Goal: Task Accomplishment & Management: Manage account settings

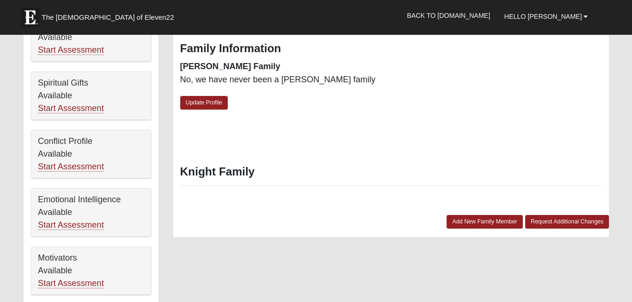
scroll to position [410, 0]
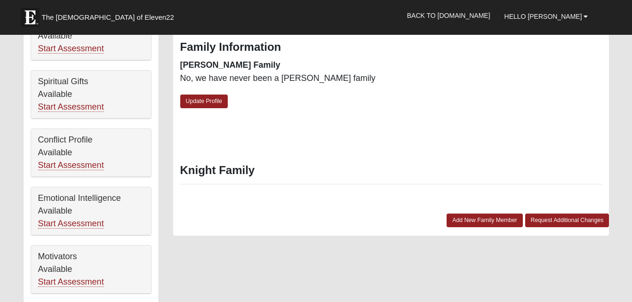
click at [319, 195] on div "Knight Family" at bounding box center [391, 180] width 436 height 68
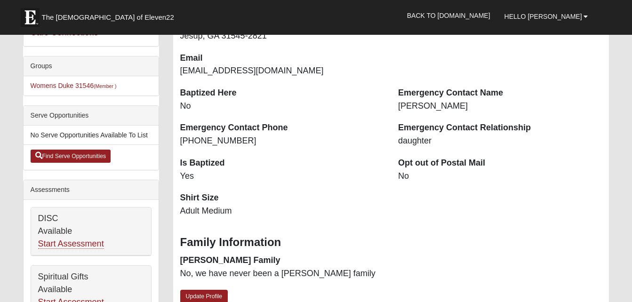
scroll to position [216, 0]
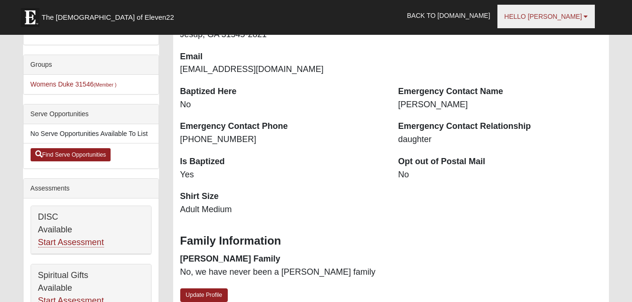
click at [586, 19] on b at bounding box center [585, 16] width 4 height 7
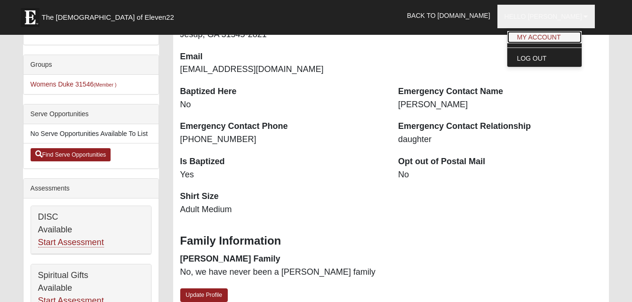
click at [571, 41] on link "My Account" at bounding box center [544, 37] width 74 height 12
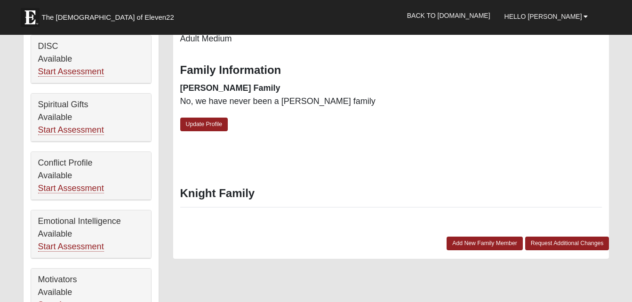
scroll to position [388, 0]
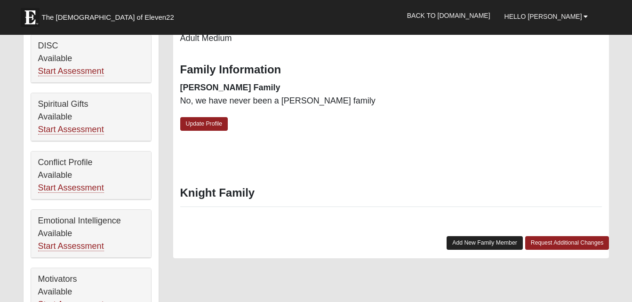
click at [482, 247] on link "Add New Family Member" at bounding box center [484, 243] width 76 height 14
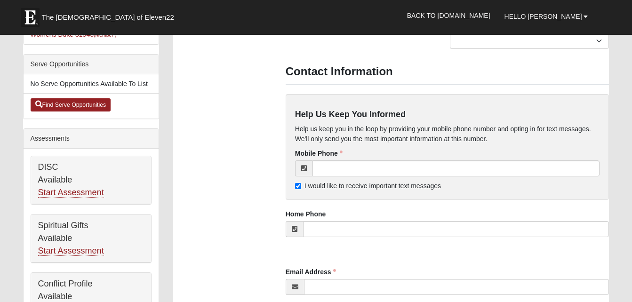
scroll to position [266, 0]
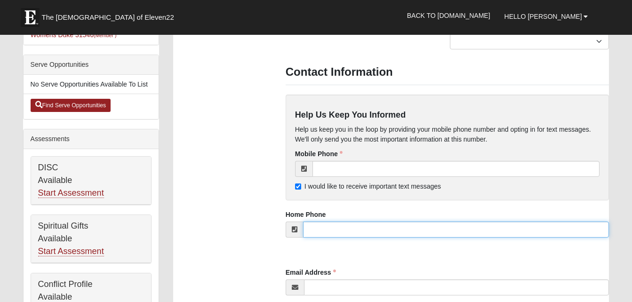
click at [496, 233] on input "tel" at bounding box center [456, 230] width 306 height 16
type input "[PHONE_NUMBER]"
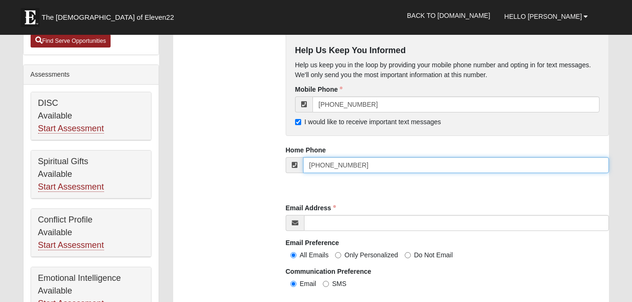
scroll to position [332, 0]
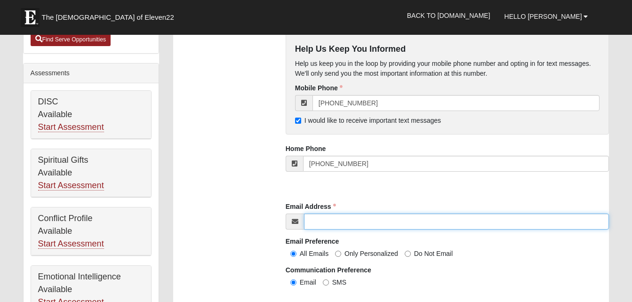
click at [416, 226] on input "Email Address" at bounding box center [456, 222] width 305 height 16
type input "[EMAIL_ADDRESS][DOMAIN_NAME]"
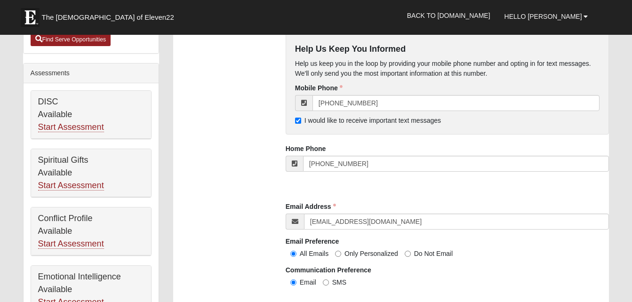
type input "Robyn"
type input "Knight"
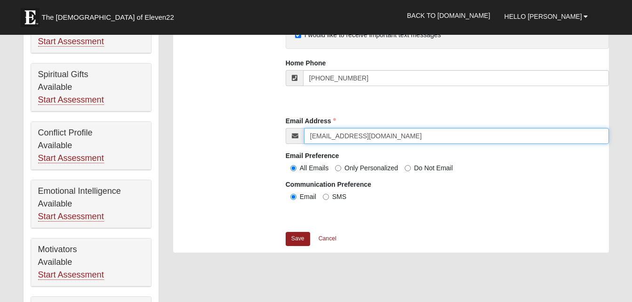
scroll to position [418, 0]
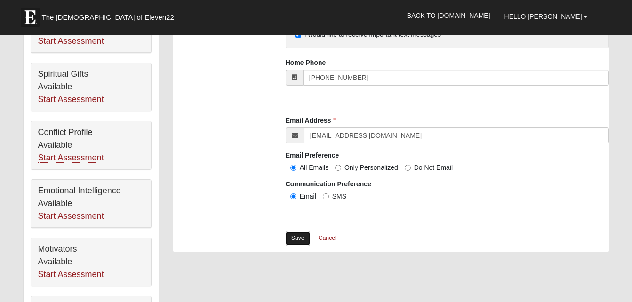
click at [298, 237] on link "Save" at bounding box center [298, 238] width 24 height 14
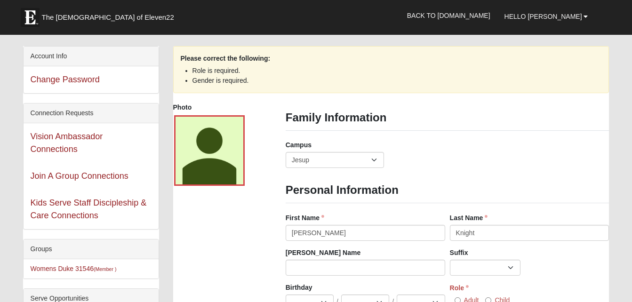
scroll to position [32, 0]
click at [207, 168] on div at bounding box center [209, 150] width 71 height 71
click at [238, 177] on link at bounding box center [236, 174] width 12 height 15
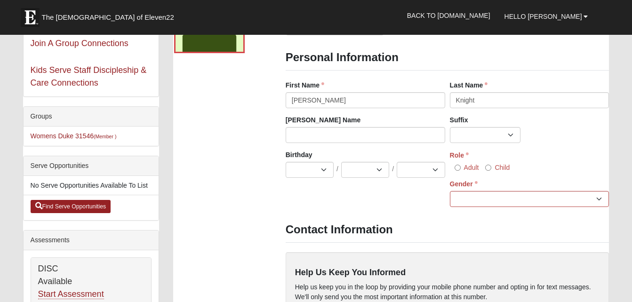
scroll to position [165, 0]
click at [323, 170] on select "Jan Feb Mar Apr May Jun [DATE] Aug Sep Oct Nov Dec" at bounding box center [310, 169] width 48 height 16
select select "6"
click at [286, 161] on select "Jan Feb Mar Apr May Jun Jul Aug Sep Oct Nov Dec" at bounding box center [310, 169] width 48 height 16
click at [379, 169] on select "1 2 3 4 5 6 7 8 9 10 11 12 13 14 15 16 17 18 19 20 21 22 23 24 25 26 27 28 29 3…" at bounding box center [365, 169] width 48 height 16
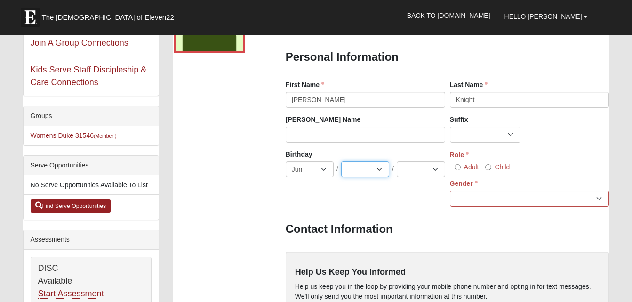
select select "2"
click at [341, 161] on select "1 2 3 4 5 6 7 8 9 10 11 12 13 14 15 16 17 18 19 20 21 22 23 24 25 26 27 28 29 3…" at bounding box center [365, 169] width 48 height 16
click at [433, 171] on select "2025 2024 2023 2022 2021 2020 2019 2018 2017 2016 2015 2014 2013 2012 2011 2010…" at bounding box center [421, 169] width 48 height 16
click at [397, 161] on select "2025 2024 2023 2022 2021 2020 2019 2018 2017 2016 2015 2014 2013 2012 2011 2010…" at bounding box center [421, 169] width 48 height 16
click at [437, 170] on select "2025 2024 2023 2022 2021 2020 2019 2018 2017 2016 2015 2014 2013 2012 2011 2010…" at bounding box center [421, 169] width 48 height 16
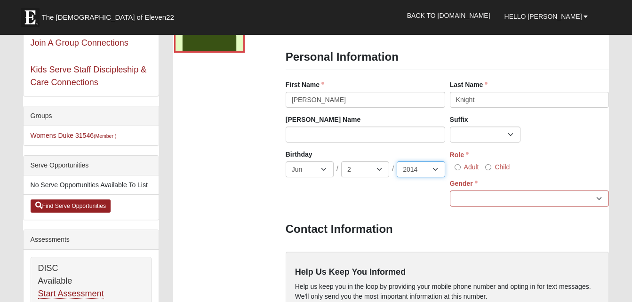
select select "1962"
click at [397, 161] on select "2025 2024 2023 2022 2021 2020 2019 2018 2017 2016 2015 2014 2013 2012 2011 2010…" at bounding box center [421, 169] width 48 height 16
click at [458, 168] on input "Adult" at bounding box center [457, 167] width 6 height 6
radio input "true"
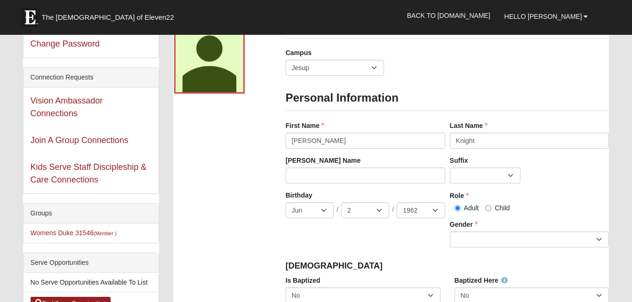
scroll to position [68, 0]
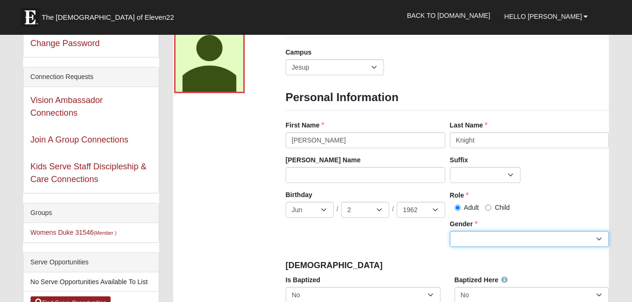
click at [598, 237] on select "Male Female" at bounding box center [529, 239] width 159 height 16
select select "Female"
click at [450, 231] on select "Male Female" at bounding box center [529, 239] width 159 height 16
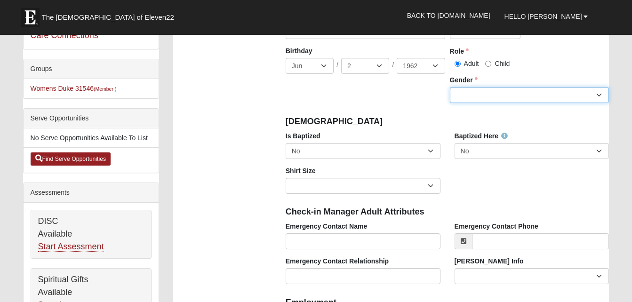
scroll to position [216, 0]
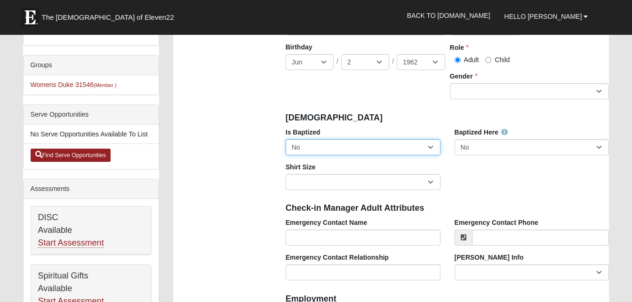
click at [427, 146] on select "No Yes" at bounding box center [363, 147] width 155 height 16
select select "True"
click at [286, 139] on select "No Yes" at bounding box center [363, 147] width 155 height 16
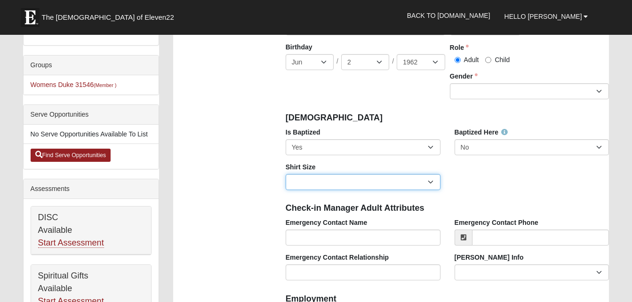
click at [429, 183] on select "Adult Small Adult Medium Adult Large Adult XL Adult XXL Adult 3XL Adult 4XL You…" at bounding box center [363, 182] width 155 height 16
select select "Adult Large"
click at [286, 174] on select "Adult Small Adult Medium Adult Large Adult XL Adult XXL Adult 3XL Adult 4XL You…" at bounding box center [363, 182] width 155 height 16
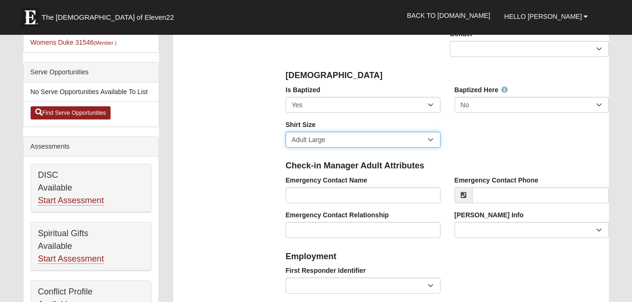
scroll to position [262, 0]
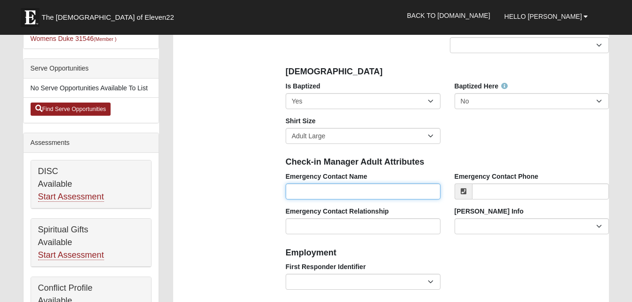
click at [382, 193] on input "Emergency Contact Name" at bounding box center [363, 191] width 155 height 16
type input "Ta"
click input "submit" at bounding box center [0, 0] width 0 height 0
click at [403, 191] on input "Ta" at bounding box center [363, 191] width 155 height 16
type input "Taylor Brusnahan"
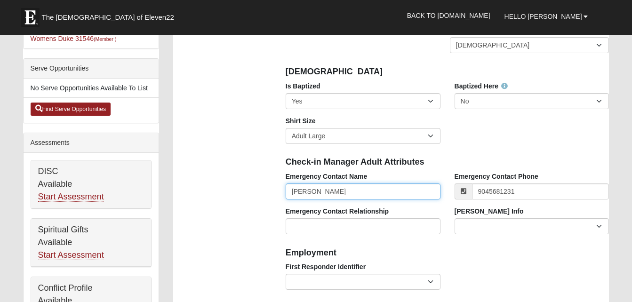
type input "[PHONE_NUMBER]"
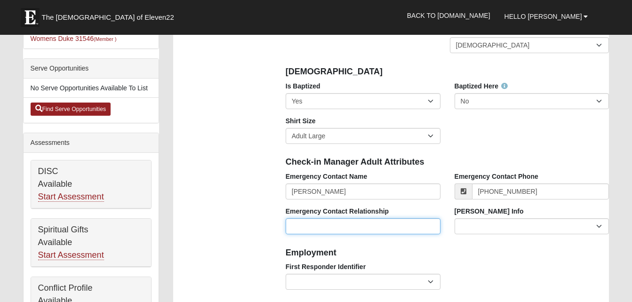
click at [388, 225] on input "Emergency Contact Relationship" at bounding box center [363, 226] width 155 height 16
type input "daughter"
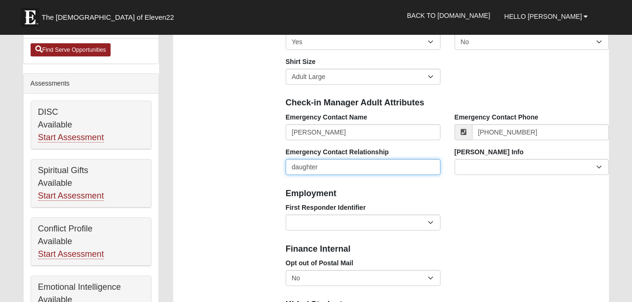
scroll to position [322, 0]
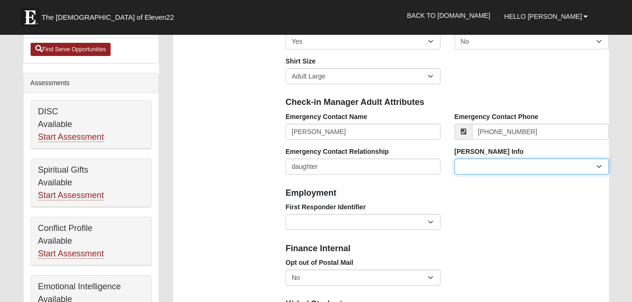
click at [598, 168] on select "Current Foster Child Current Foster Parent Former Foster Child Former Foster Pa…" at bounding box center [531, 167] width 155 height 16
click at [540, 164] on select "Current Foster Child Current Foster Parent Former Foster Child Former Foster Pa…" at bounding box center [531, 167] width 155 height 16
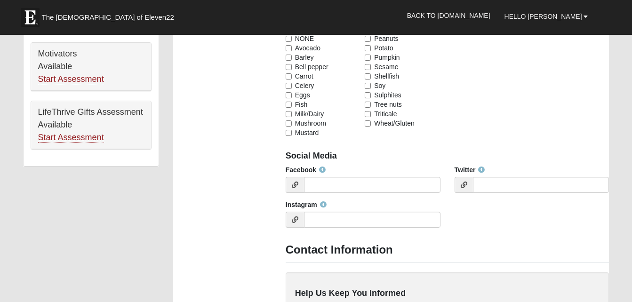
scroll to position [613, 0]
click at [292, 188] on icon at bounding box center [295, 184] width 7 height 7
click at [296, 184] on icon at bounding box center [295, 184] width 7 height 7
click at [311, 189] on input "Facebook" at bounding box center [372, 184] width 136 height 16
click at [374, 170] on div "Facebook" at bounding box center [363, 179] width 155 height 28
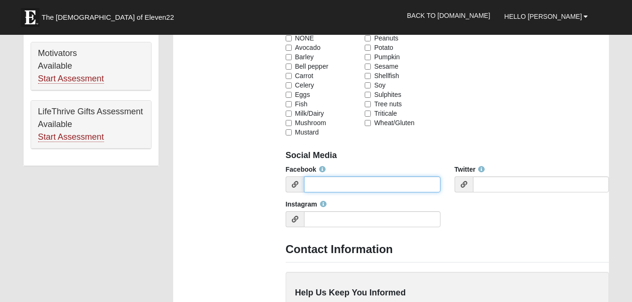
click at [355, 189] on input "Facebook" at bounding box center [372, 184] width 136 height 16
type input "R"
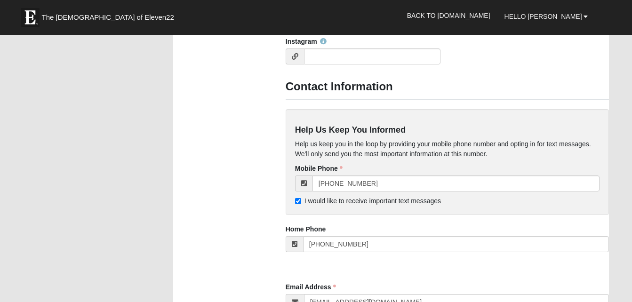
scroll to position [777, 0]
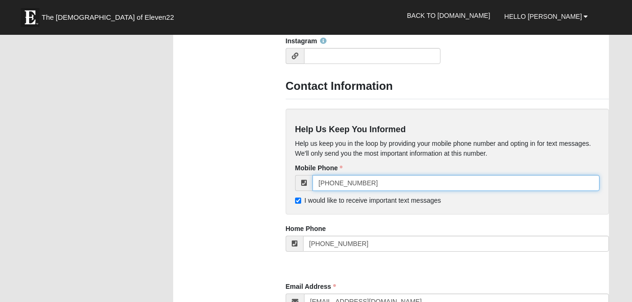
click at [405, 185] on input "[PHONE_NUMBER]" at bounding box center [455, 183] width 287 height 16
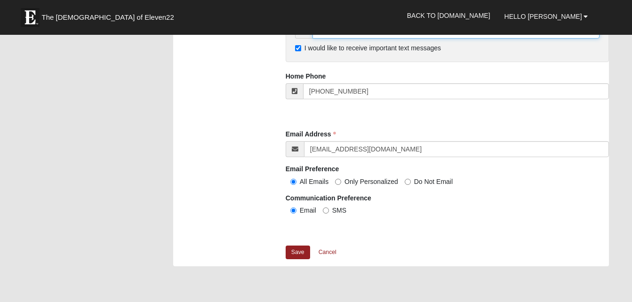
scroll to position [933, 0]
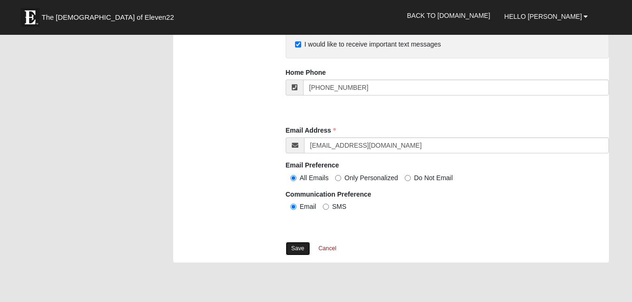
click at [295, 249] on link "Save" at bounding box center [298, 249] width 24 height 14
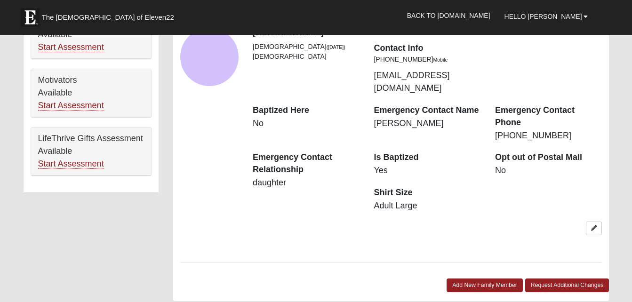
scroll to position [588, 0]
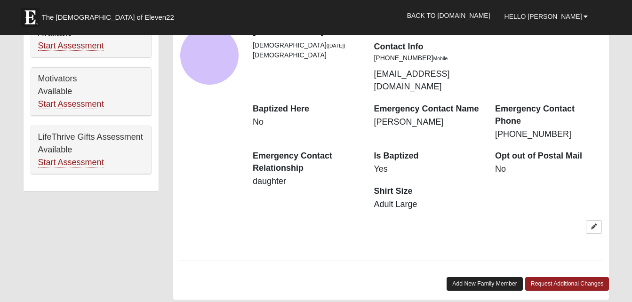
click at [467, 277] on link "Add New Family Member" at bounding box center [484, 284] width 76 height 14
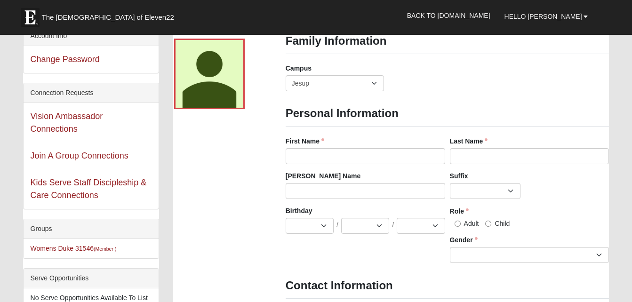
scroll to position [52, 0]
click at [350, 140] on div "First Name First Name is required." at bounding box center [365, 151] width 159 height 28
click at [355, 160] on input "First Name" at bounding box center [365, 157] width 159 height 16
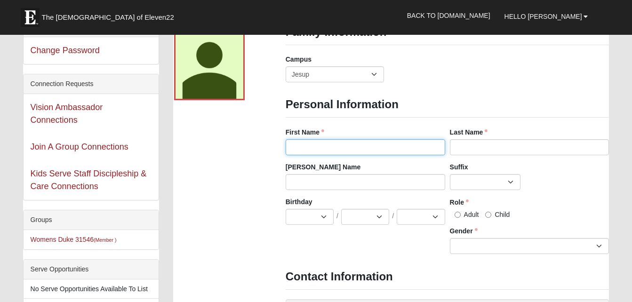
scroll to position [62, 0]
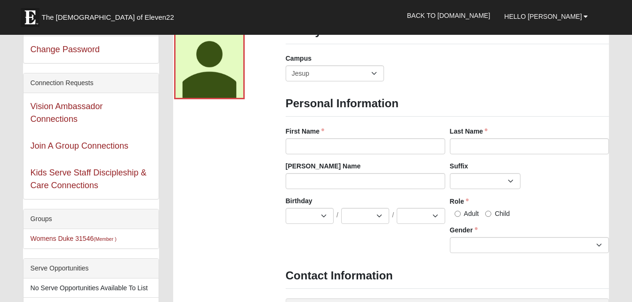
click at [355, 160] on div "First Name First Name is required." at bounding box center [365, 144] width 164 height 35
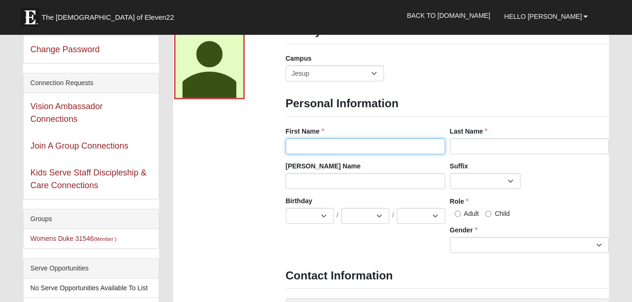
click at [357, 144] on input "First Name" at bounding box center [365, 146] width 159 height 16
type input "Billy"
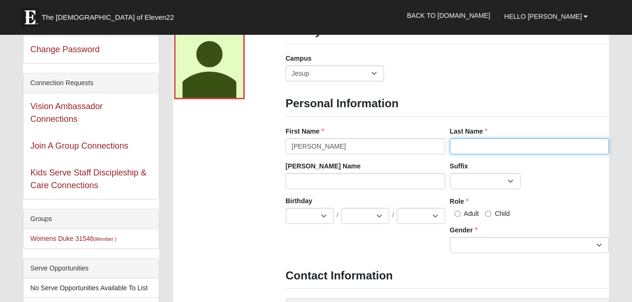
click at [469, 148] on input "Last Name" at bounding box center [529, 146] width 159 height 16
type input "K"
click input "submit" at bounding box center [0, 0] width 0 height 0
click at [479, 144] on input "K" at bounding box center [529, 146] width 159 height 16
type input "Knight"
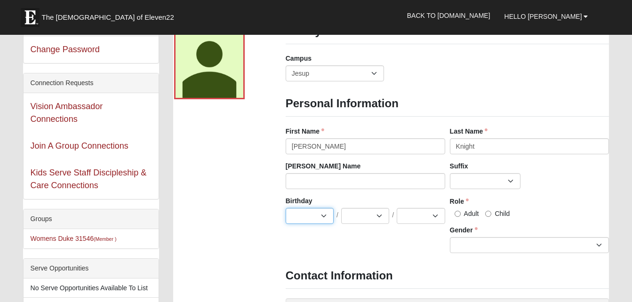
select select "6"
select select "2"
select select "1962"
type input "[EMAIL_ADDRESS][DOMAIN_NAME]"
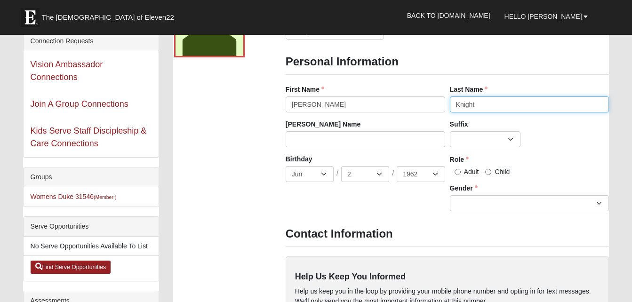
scroll to position [105, 0]
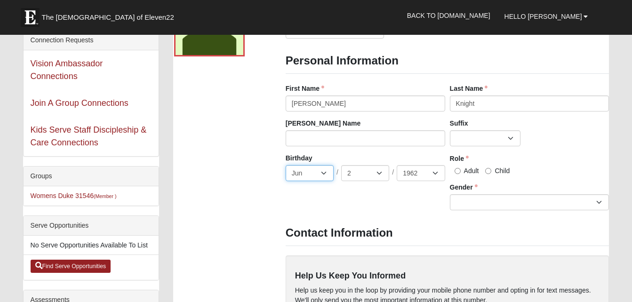
click at [317, 175] on select "Jan Feb Mar Apr May Jun Jul Aug Sep Oct Nov Dec" at bounding box center [310, 173] width 48 height 16
select select "11"
click at [286, 165] on select "Jan Feb Mar Apr May Jun Jul Aug Sep Oct Nov Dec" at bounding box center [310, 173] width 48 height 16
click at [371, 178] on select "1 2 3 4 5 6 7 8 9 10 11 12 13 14 15 16 17 18 19 20 21 22 23 24 25 26 27 28 29 3…" at bounding box center [365, 173] width 48 height 16
select select "22"
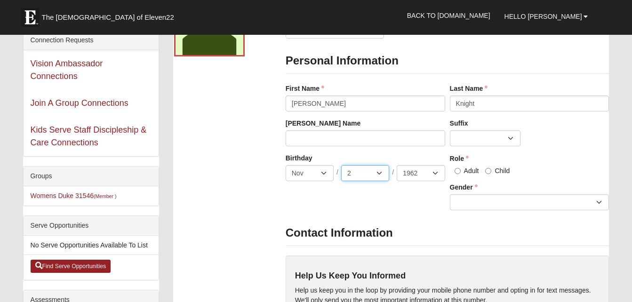
click at [341, 165] on select "1 2 3 4 5 6 7 8 9 10 11 12 13 14 15 16 17 18 19 20 21 22 23 24 25 26 27 28 29 3…" at bounding box center [365, 173] width 48 height 16
click at [422, 174] on select "2025 2024 2023 2022 2021 2020 2019 2018 2017 2016 2015 2014 2013 2012 2011 2010…" at bounding box center [421, 173] width 48 height 16
select select "1961"
click at [397, 165] on select "2025 2024 2023 2022 2021 2020 2019 2018 2017 2016 2015 2014 2013 2012 2011 2010…" at bounding box center [421, 173] width 48 height 16
click at [456, 172] on input "Adult" at bounding box center [457, 171] width 6 height 6
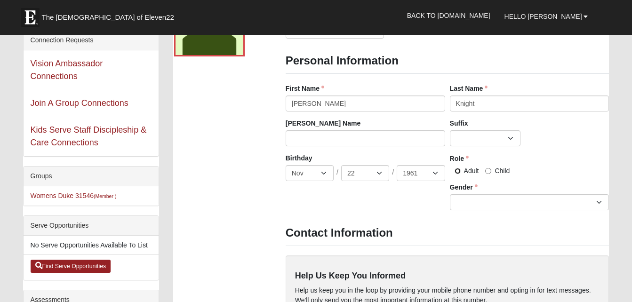
radio input "true"
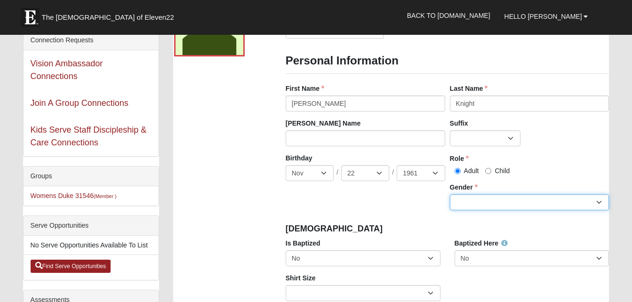
click at [598, 203] on select "Male Female" at bounding box center [529, 202] width 159 height 16
select select "[DEMOGRAPHIC_DATA]"
click at [450, 194] on select "Male Female" at bounding box center [529, 202] width 159 height 16
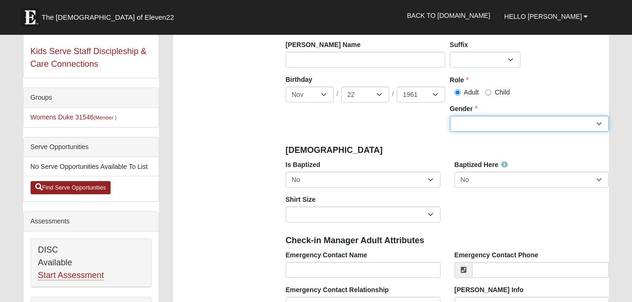
scroll to position [193, 0]
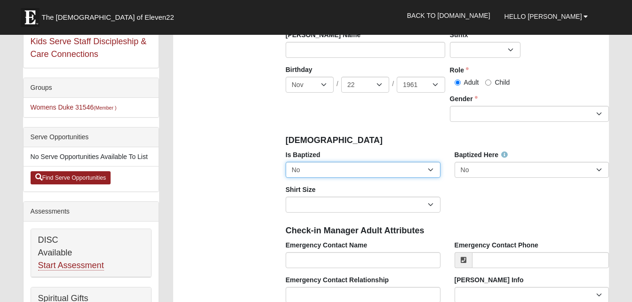
click at [430, 169] on select "No Yes" at bounding box center [363, 170] width 155 height 16
select select "True"
click at [286, 162] on select "No Yes" at bounding box center [363, 170] width 155 height 16
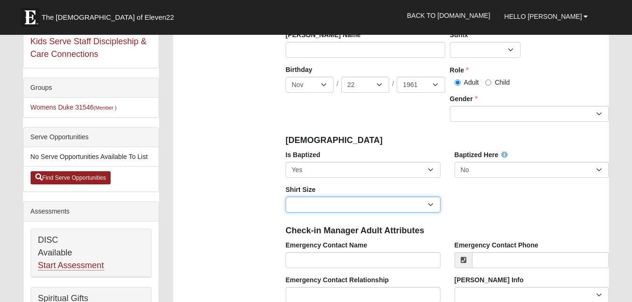
click at [431, 206] on select "Adult Small Adult Medium Adult Large Adult XL Adult XXL Adult 3XL Adult 4XL You…" at bounding box center [363, 205] width 155 height 16
select select "Adult XL"
click at [286, 197] on select "Adult Small Adult Medium Adult Large Adult XL Adult XXL Adult 3XL Adult 4XL You…" at bounding box center [363, 205] width 155 height 16
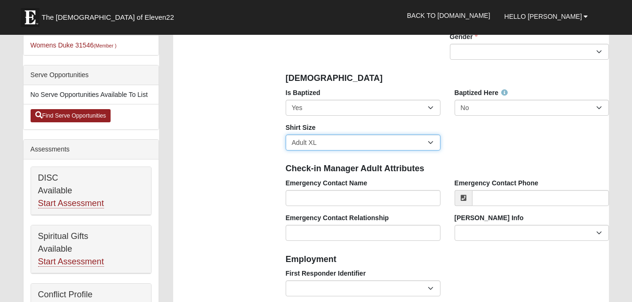
scroll to position [256, 0]
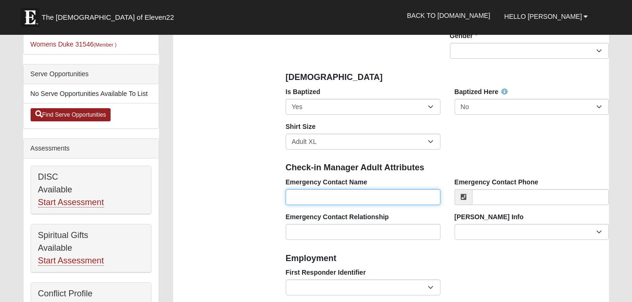
click at [413, 198] on input "Emergency Contact Name" at bounding box center [363, 197] width 155 height 16
type input "[PERSON_NAME]"
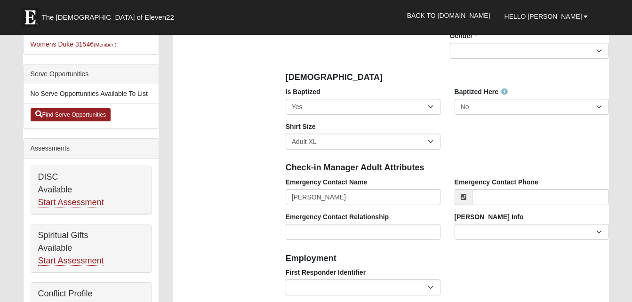
select select "6"
select select "2"
select select "1962"
click at [497, 198] on input "Emergency Contact Phone" at bounding box center [540, 197] width 137 height 16
type input "[PHONE_NUMBER]"
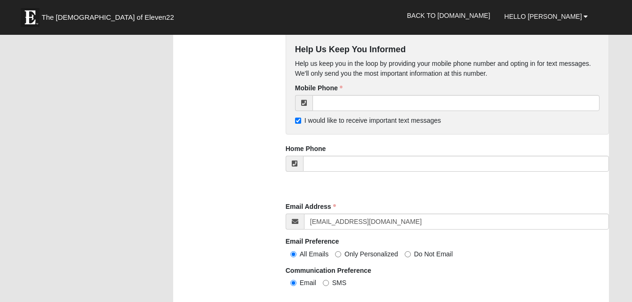
scroll to position [858, 0]
click at [296, 117] on input "I would like to receive important text messages" at bounding box center [298, 120] width 6 height 6
checkbox input "false"
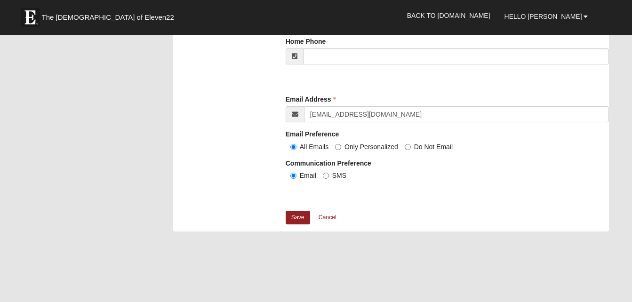
scroll to position [965, 0]
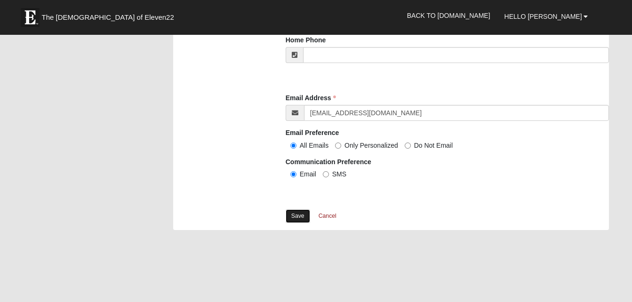
click at [298, 214] on link "Save" at bounding box center [298, 216] width 24 height 14
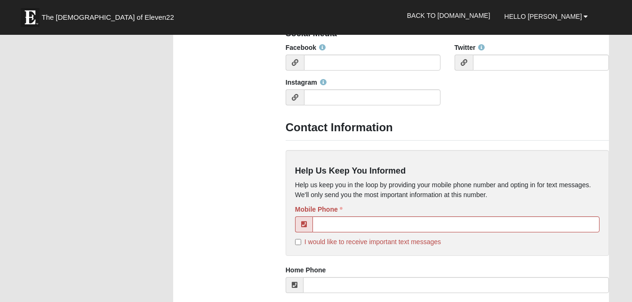
scroll to position [783, 0]
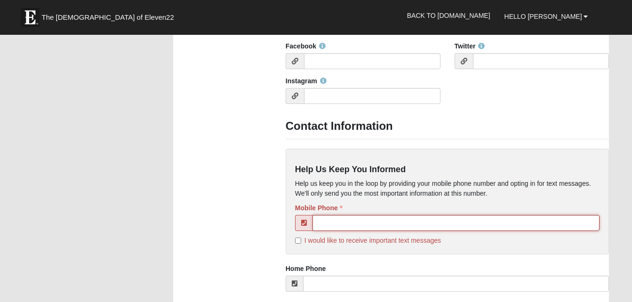
click at [429, 221] on input "tel" at bounding box center [455, 223] width 287 height 16
click at [429, 221] on input "91" at bounding box center [455, 223] width 287 height 16
type input "91"
click input "submit" at bounding box center [0, 0] width 0 height 0
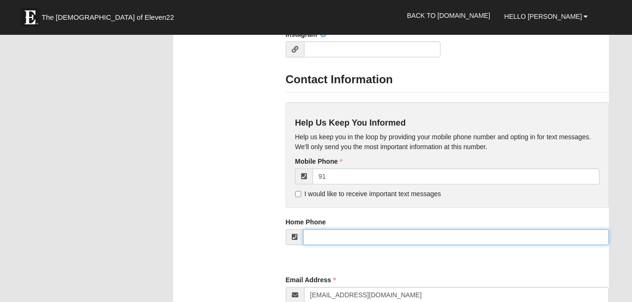
drag, startPoint x: 383, startPoint y: 244, endPoint x: 278, endPoint y: 201, distance: 113.3
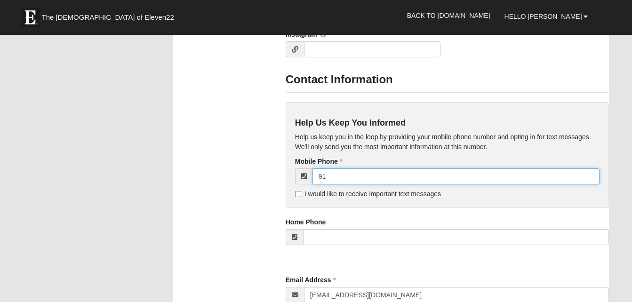
click at [349, 183] on input "91" at bounding box center [455, 176] width 287 height 16
type input "[PHONE_NUMBER]"
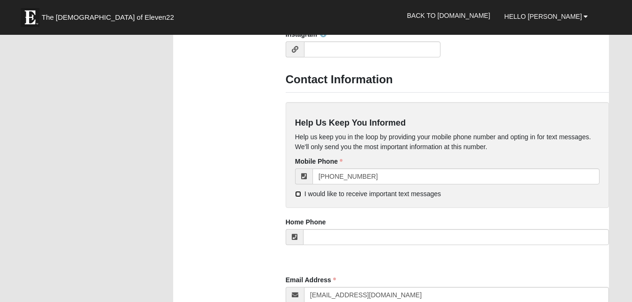
click at [296, 194] on input "I would like to receive important text messages" at bounding box center [298, 194] width 6 height 6
checkbox input "true"
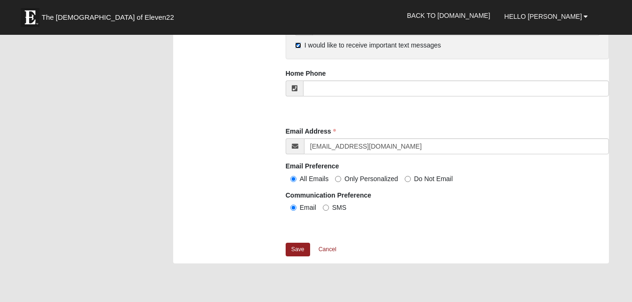
scroll to position [933, 0]
click at [299, 247] on link "Save" at bounding box center [298, 249] width 24 height 14
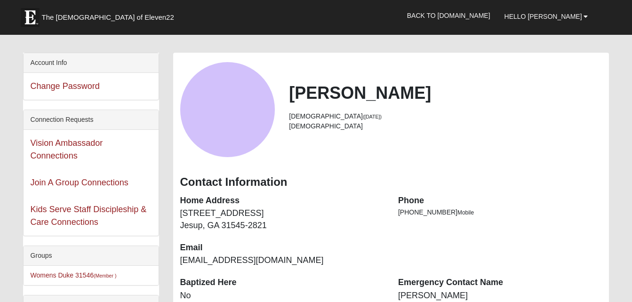
scroll to position [19, 0]
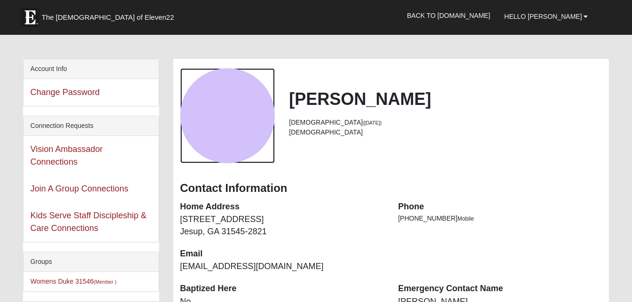
click at [231, 129] on div "View Fullsize Photo" at bounding box center [227, 115] width 95 height 95
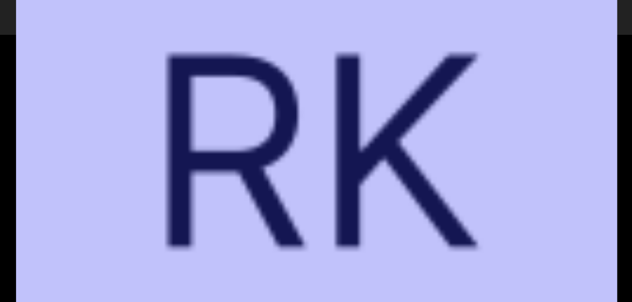
click at [231, 129] on div "View Fullsize Photo" at bounding box center [316, 151] width 600 height 600
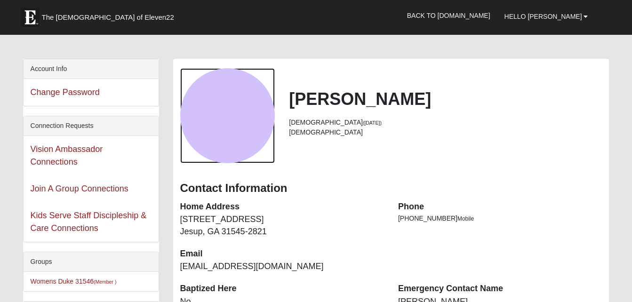
click at [231, 129] on div "View Fullsize Photo" at bounding box center [227, 115] width 95 height 95
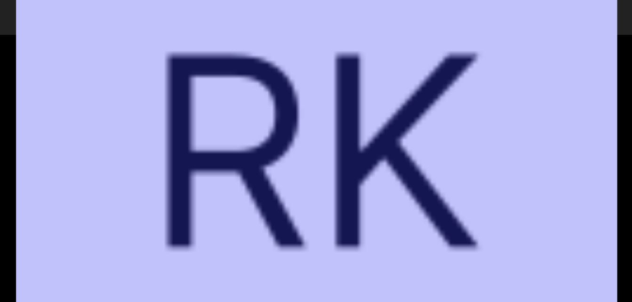
click at [231, 129] on div "View Fullsize Photo" at bounding box center [316, 151] width 600 height 600
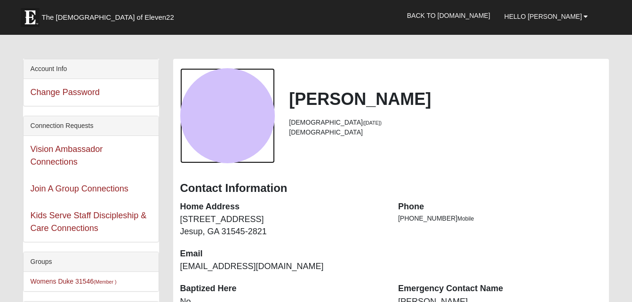
click at [180, 68] on link "View Fullsize Photo" at bounding box center [227, 115] width 95 height 95
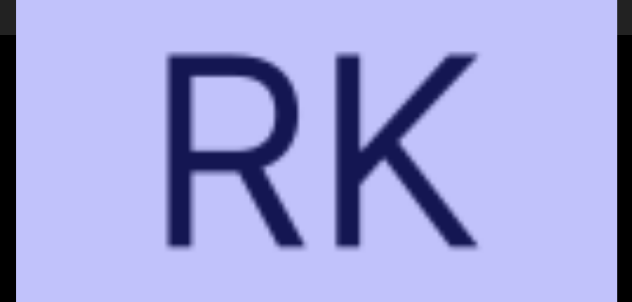
click at [180, 68] on link "View Fullsize Photo" at bounding box center [227, 115] width 95 height 95
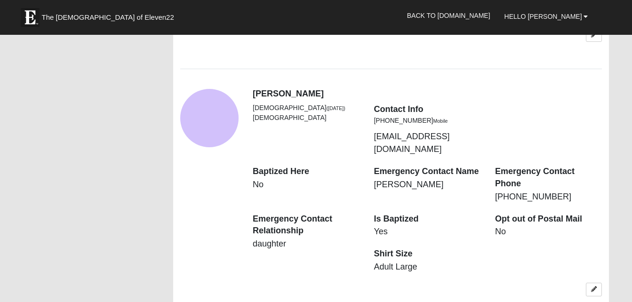
scroll to position [746, 0]
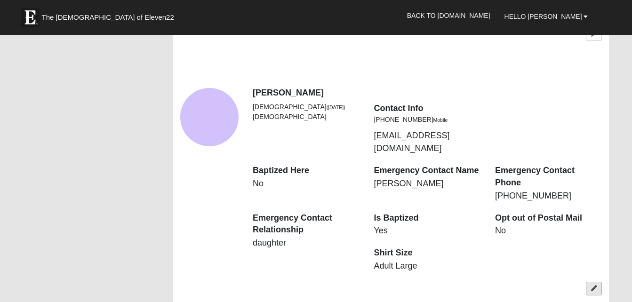
click at [595, 286] on icon at bounding box center [594, 289] width 6 height 6
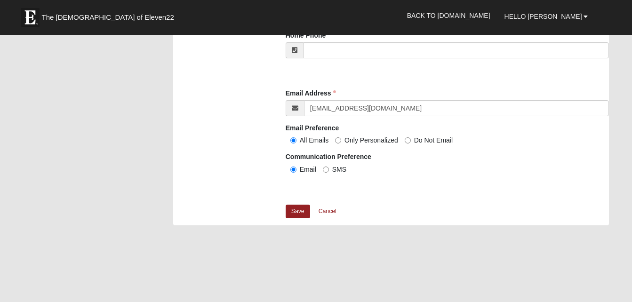
scroll to position [942, 0]
click at [330, 208] on link "Cancel" at bounding box center [327, 211] width 30 height 15
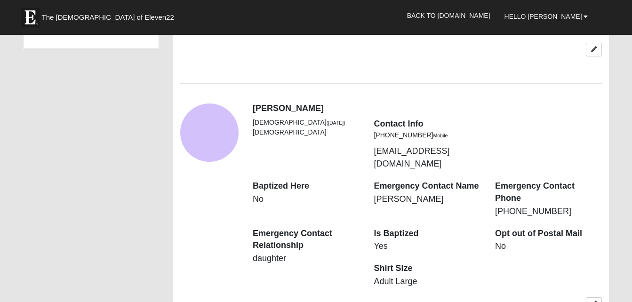
scroll to position [732, 0]
click at [594, 300] on icon at bounding box center [594, 303] width 6 height 6
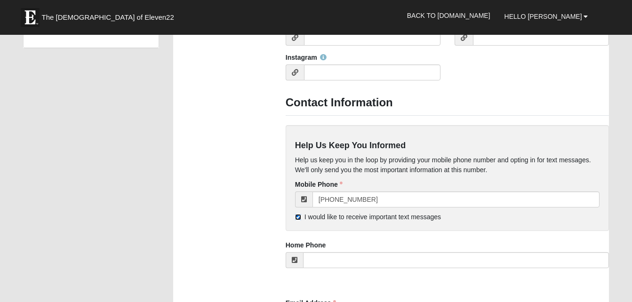
click at [297, 218] on input "I would like to receive important text messages" at bounding box center [298, 217] width 6 height 6
checkbox input "false"
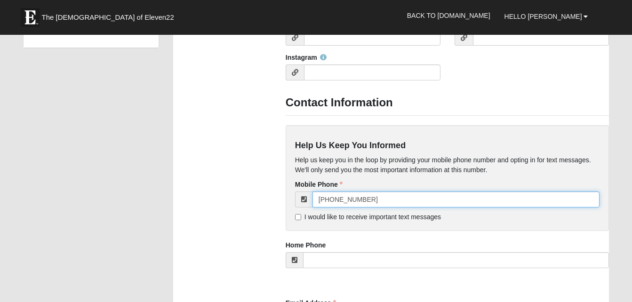
drag, startPoint x: 378, startPoint y: 203, endPoint x: 306, endPoint y: 210, distance: 71.9
click at [306, 210] on div "(912) 402-6578 Mobile phone is required I would like to receive important text …" at bounding box center [447, 206] width 305 height 30
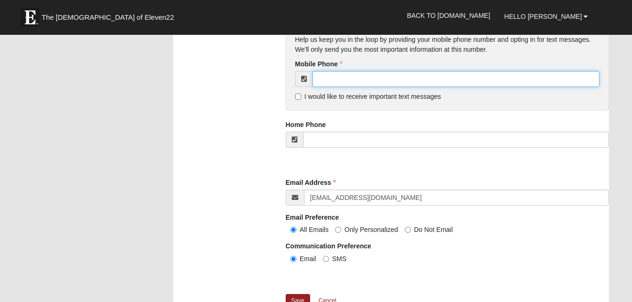
scroll to position [854, 0]
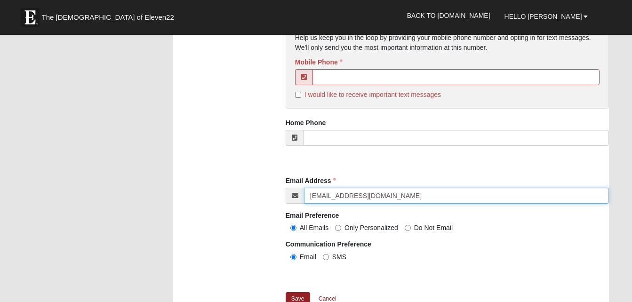
drag, startPoint x: 392, startPoint y: 193, endPoint x: 279, endPoint y: 189, distance: 113.0
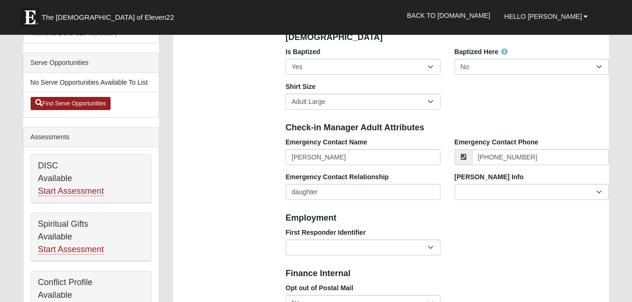
scroll to position [267, 0]
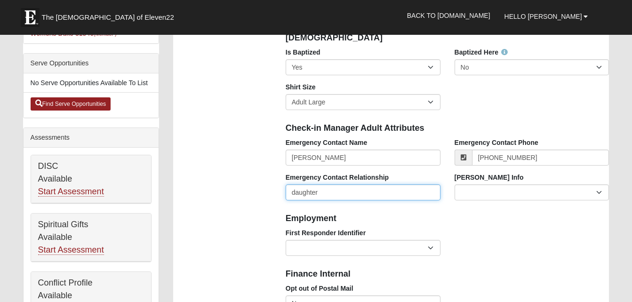
drag, startPoint x: 372, startPoint y: 196, endPoint x: 253, endPoint y: 200, distance: 119.1
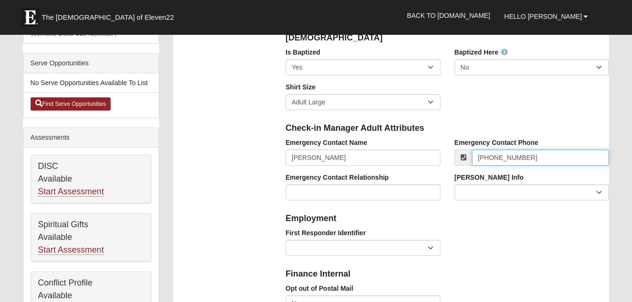
drag, startPoint x: 556, startPoint y: 151, endPoint x: 457, endPoint y: 154, distance: 98.8
click at [457, 154] on div "[PHONE_NUMBER]" at bounding box center [531, 158] width 155 height 16
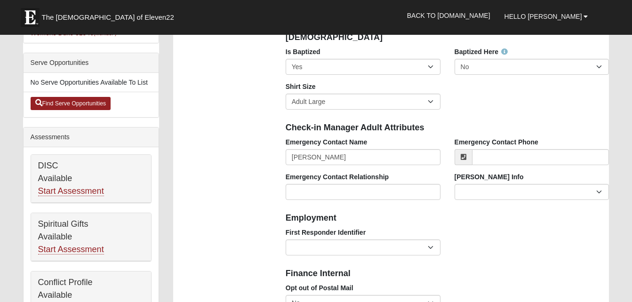
click at [319, 169] on div "Emergency Contact Name Taylor Brusnahan" at bounding box center [363, 154] width 169 height 35
drag, startPoint x: 347, startPoint y: 159, endPoint x: 292, endPoint y: 158, distance: 55.5
click at [292, 158] on input "[PERSON_NAME]" at bounding box center [363, 157] width 155 height 16
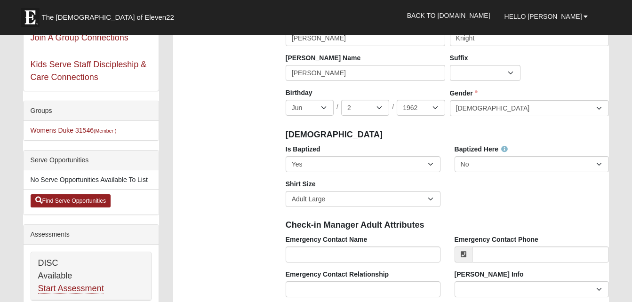
scroll to position [168, 0]
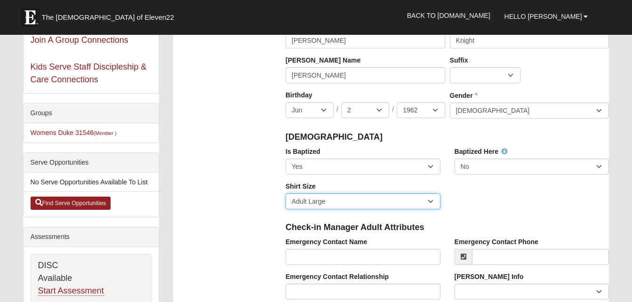
click at [331, 198] on select "Adult Small Adult Medium Adult Large Adult XL Adult XXL Adult 3XL Adult 4XL You…" at bounding box center [363, 201] width 155 height 16
drag, startPoint x: 331, startPoint y: 198, endPoint x: 244, endPoint y: 204, distance: 86.7
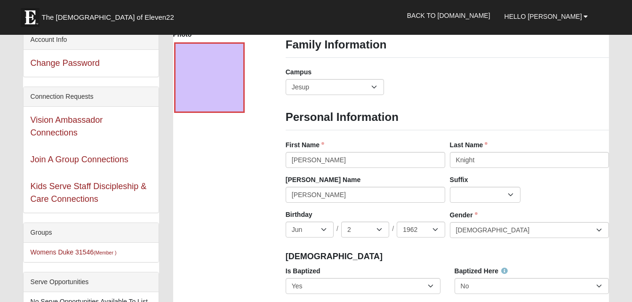
scroll to position [48, 0]
drag, startPoint x: 339, startPoint y: 158, endPoint x: 231, endPoint y: 168, distance: 108.7
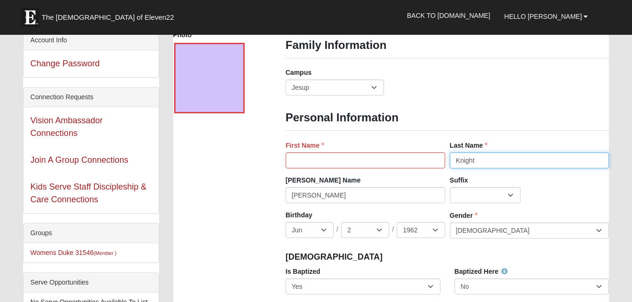
drag, startPoint x: 478, startPoint y: 159, endPoint x: 380, endPoint y: 160, distance: 97.9
click at [380, 160] on div "First Name Last Name Knight Last Name is required." at bounding box center [447, 158] width 328 height 35
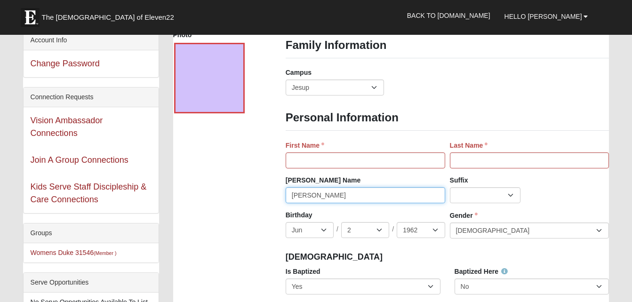
drag, startPoint x: 320, startPoint y: 194, endPoint x: 228, endPoint y: 203, distance: 92.6
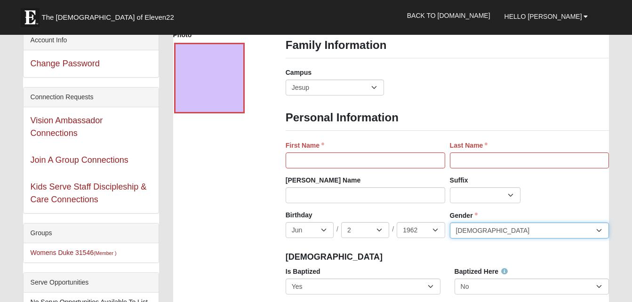
click at [488, 231] on select "Male Female" at bounding box center [529, 231] width 159 height 16
click at [448, 85] on div "Campus Arlington Baymeadows Eleven22 Online Fleming Island Jesup Mandarin North…" at bounding box center [448, 85] width 338 height 35
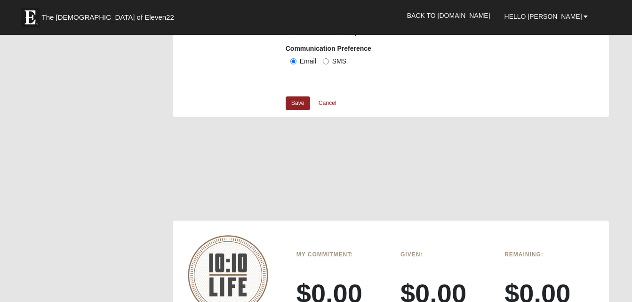
scroll to position [1050, 0]
click at [299, 105] on link "Save" at bounding box center [298, 103] width 24 height 14
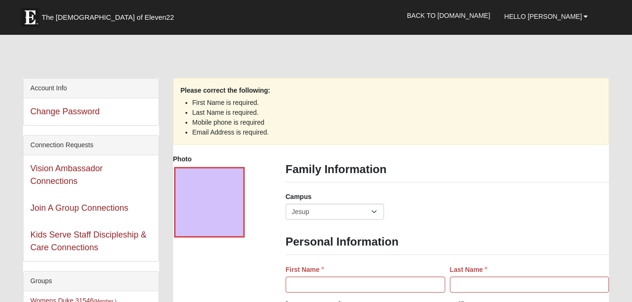
click at [376, 115] on li "Last Name is required." at bounding box center [391, 113] width 398 height 10
drag, startPoint x: 376, startPoint y: 115, endPoint x: 435, endPoint y: 111, distance: 59.0
click at [435, 111] on li "Last Name is required." at bounding box center [391, 113] width 398 height 10
click at [560, 22] on link "Hello [PERSON_NAME]" at bounding box center [546, 17] width 98 height 24
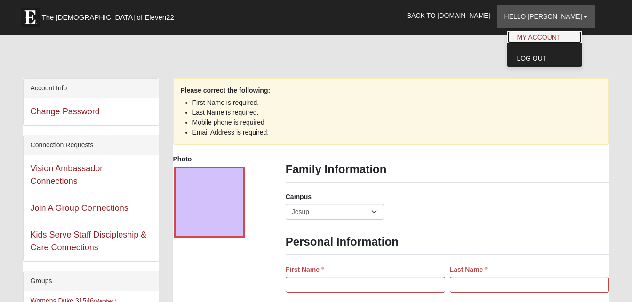
click at [565, 35] on link "My Account" at bounding box center [544, 37] width 74 height 12
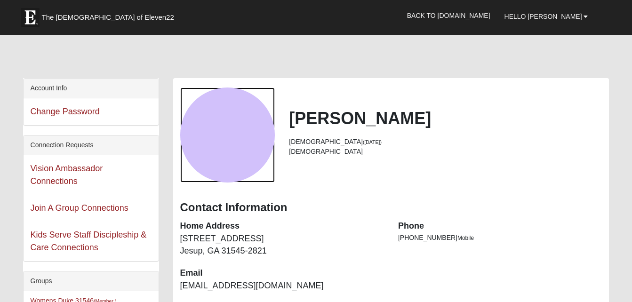
click at [269, 145] on div "View Fullsize Photo" at bounding box center [227, 135] width 95 height 95
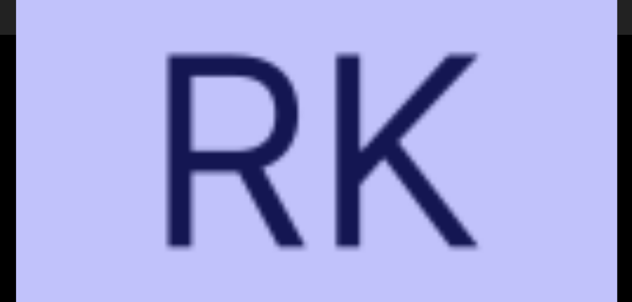
click at [269, 145] on div "View Fullsize Photo" at bounding box center [316, 151] width 600 height 600
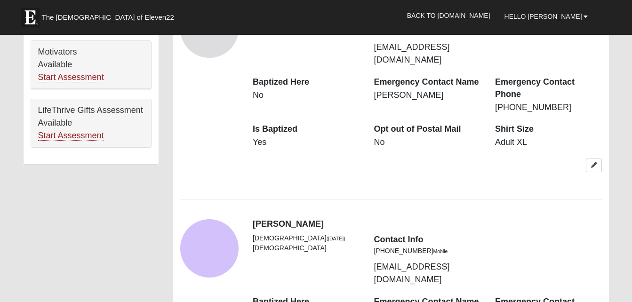
scroll to position [677, 0]
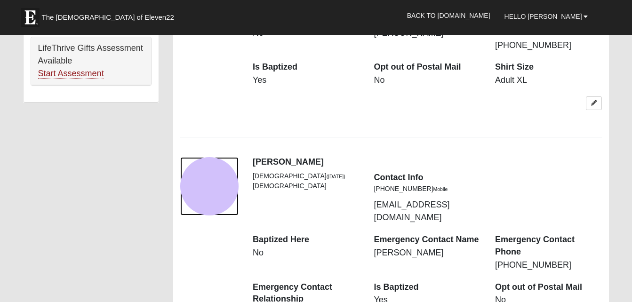
click at [211, 166] on div "View Fullsize Photo" at bounding box center [209, 186] width 58 height 58
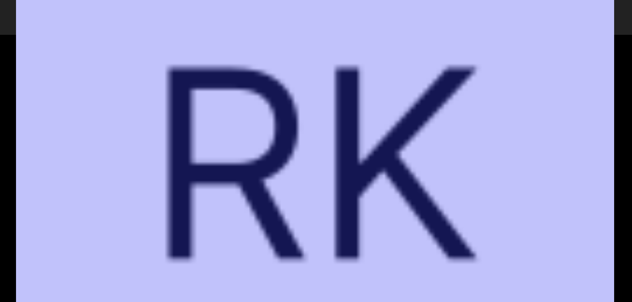
click at [211, 166] on div "View Fullsize Photo" at bounding box center [316, 164] width 600 height 600
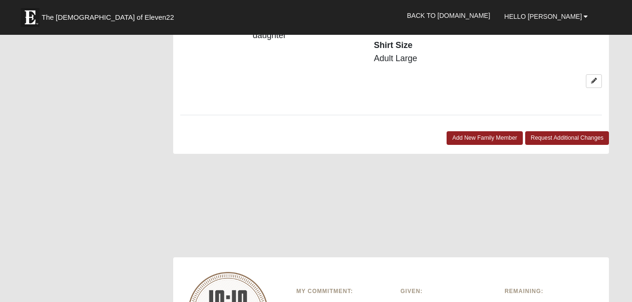
scroll to position [954, 0]
click at [554, 131] on link "Request Additional Changes" at bounding box center [567, 138] width 84 height 14
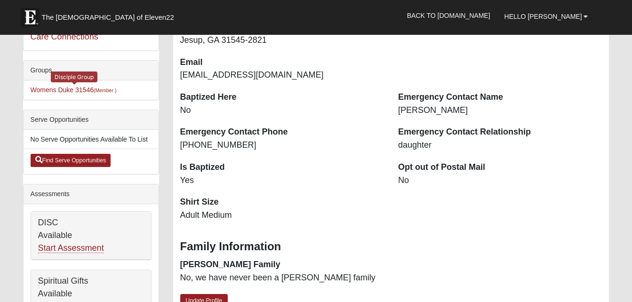
scroll to position [210, 0]
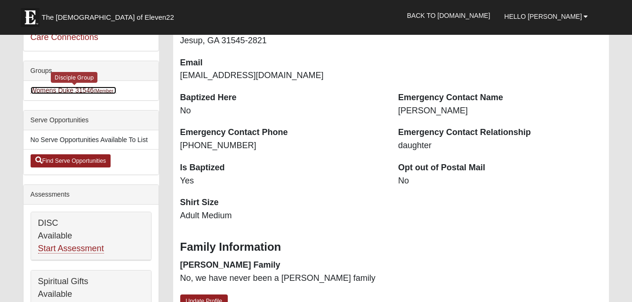
click at [109, 90] on small "(Member )" at bounding box center [105, 91] width 23 height 6
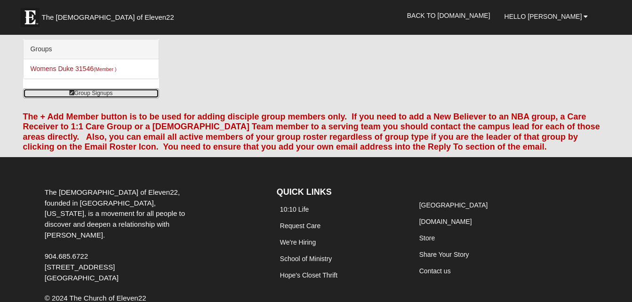
click at [105, 91] on link "Group Signups" at bounding box center [91, 93] width 136 height 10
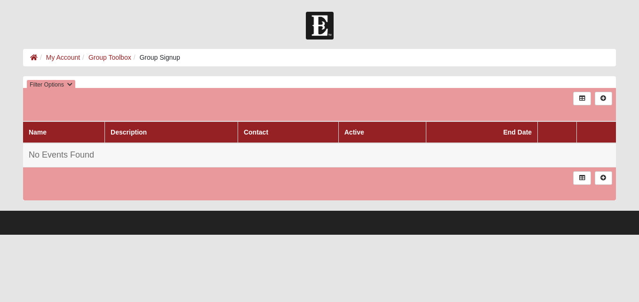
click at [420, 20] on div at bounding box center [319, 26] width 639 height 28
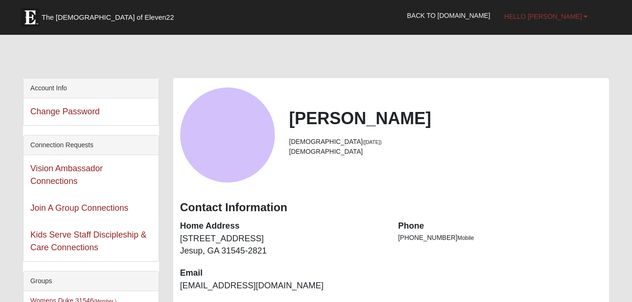
click at [577, 15] on span "Hello [PERSON_NAME]" at bounding box center [543, 17] width 78 height 8
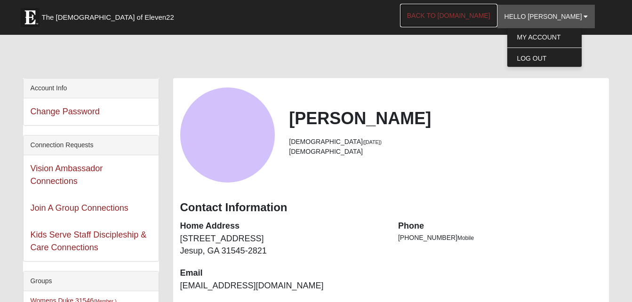
click at [470, 13] on link "Back to [DOMAIN_NAME]" at bounding box center [448, 16] width 97 height 24
